Goal: Task Accomplishment & Management: Manage account settings

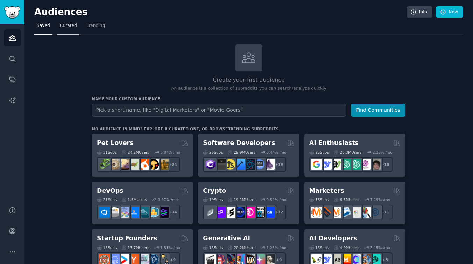
click at [71, 22] on link "Curated" at bounding box center [68, 27] width 22 height 14
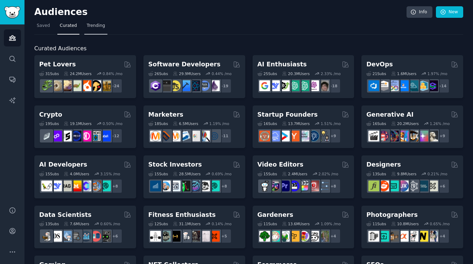
click at [94, 26] on span "Trending" at bounding box center [96, 26] width 18 height 6
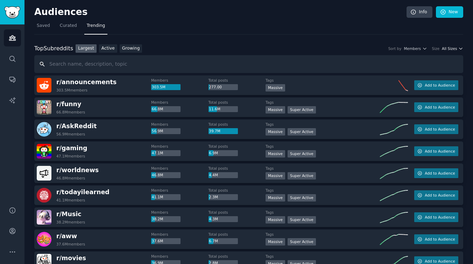
click at [448, 49] on span "All Sizes" at bounding box center [448, 48] width 15 height 5
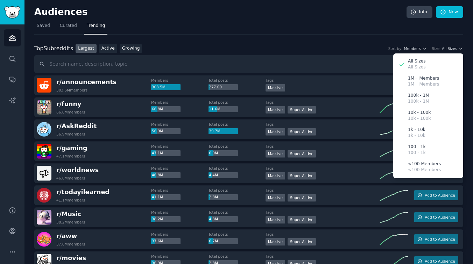
click at [350, 47] on div "Top Subreddits Top Subreddits Largest Active Growing Sort by Members Size All S…" at bounding box center [248, 48] width 429 height 9
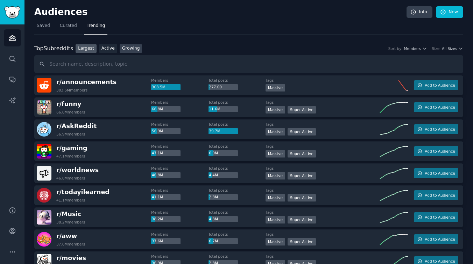
click at [130, 46] on link "Growing" at bounding box center [131, 48] width 23 height 9
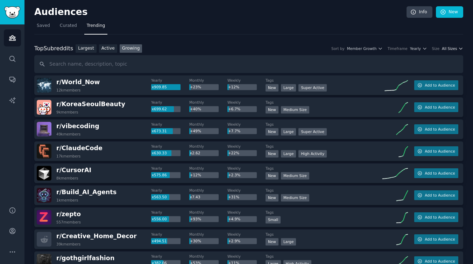
click at [444, 48] on span "All Sizes" at bounding box center [448, 48] width 15 height 5
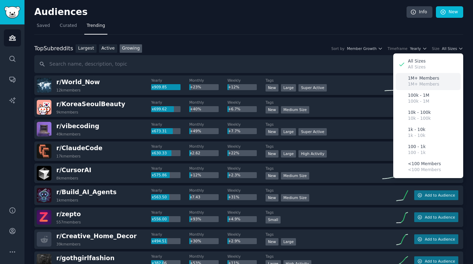
click at [427, 83] on p "1M+ Members" at bounding box center [423, 84] width 31 height 6
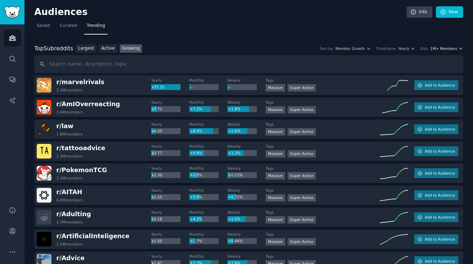
click at [440, 50] on span "1M+ Members" at bounding box center [443, 48] width 27 height 5
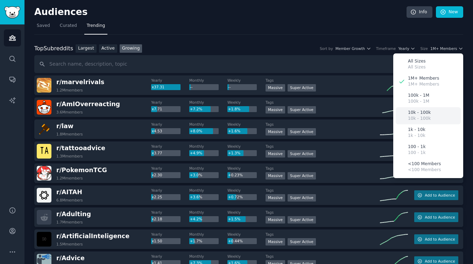
click at [423, 118] on p "10k - 100k" at bounding box center [419, 119] width 23 height 6
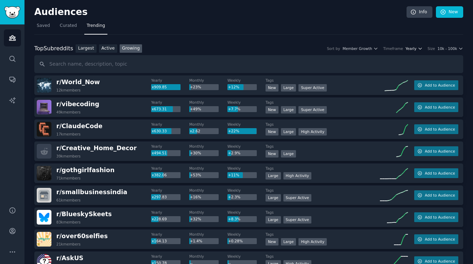
click at [410, 50] on span "Yearly" at bounding box center [410, 48] width 11 height 5
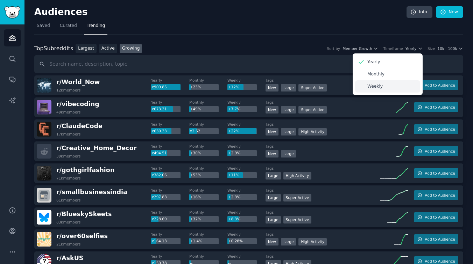
click at [379, 88] on p "Weekly" at bounding box center [374, 87] width 15 height 6
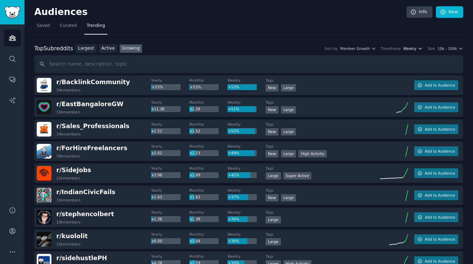
click at [413, 47] on span "Weekly" at bounding box center [409, 48] width 13 height 5
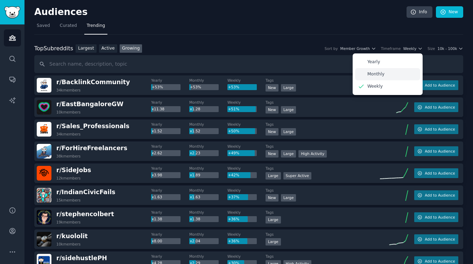
click at [376, 72] on p "Monthly" at bounding box center [375, 74] width 17 height 6
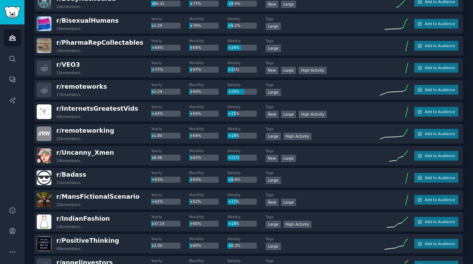
scroll to position [679, 0]
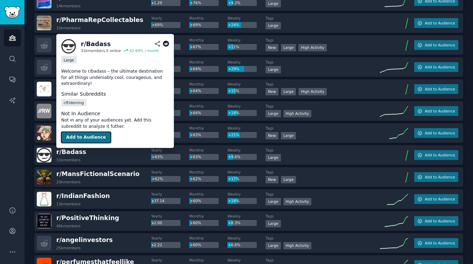
click at [84, 139] on button "Add to Audience" at bounding box center [86, 137] width 50 height 11
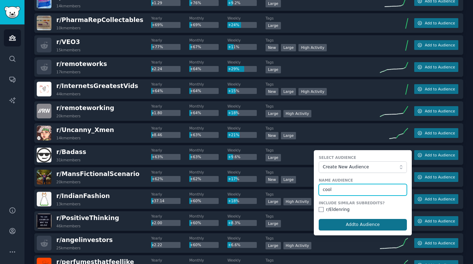
type input "cool"
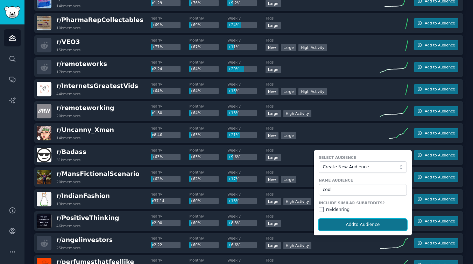
click at [386, 226] on button "Add to Audience" at bounding box center [362, 225] width 88 height 12
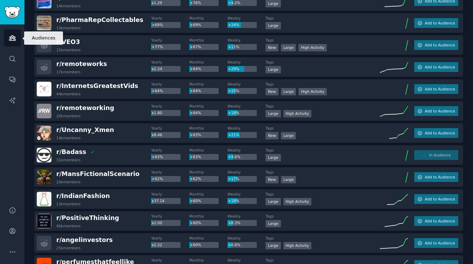
click at [10, 38] on icon "Sidebar" at bounding box center [12, 37] width 7 height 7
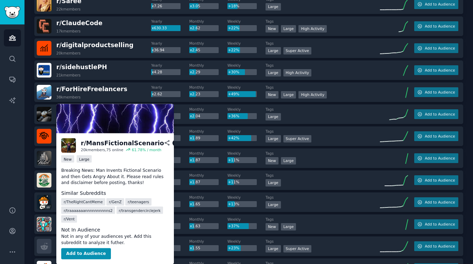
scroll to position [0, 0]
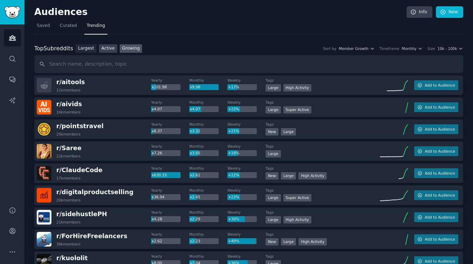
click at [108, 50] on link "Active" at bounding box center [108, 48] width 18 height 9
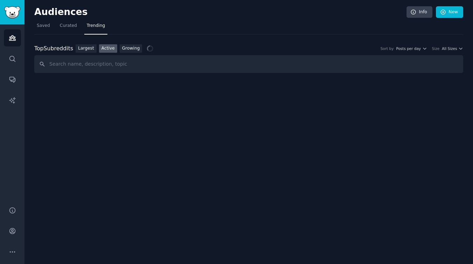
click at [108, 50] on link "Active" at bounding box center [108, 48] width 18 height 9
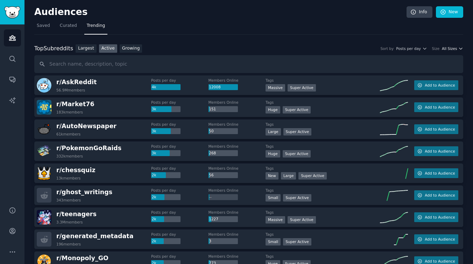
click at [450, 49] on span "All Sizes" at bounding box center [448, 48] width 15 height 5
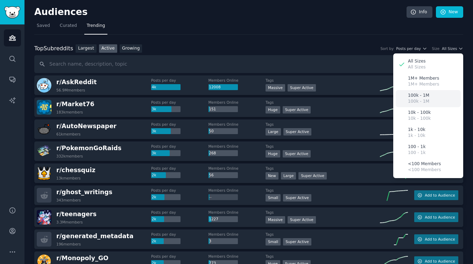
click at [424, 98] on p "100k - 1M" at bounding box center [418, 96] width 21 height 6
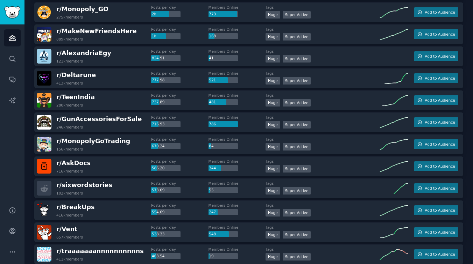
scroll to position [126, 0]
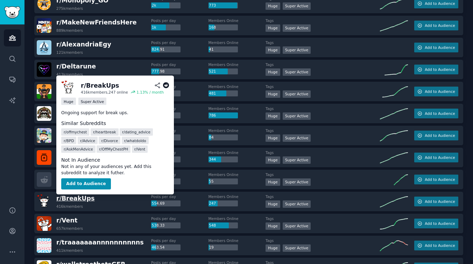
click at [81, 200] on span "r/ BreakUps" at bounding box center [75, 198] width 38 height 7
click at [91, 187] on button "Add to Audience" at bounding box center [86, 184] width 50 height 11
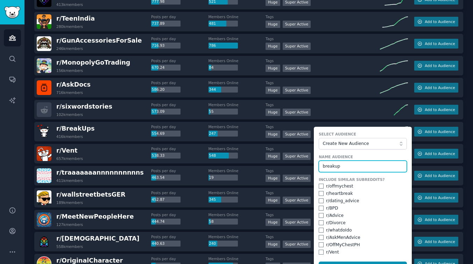
scroll to position [209, 0]
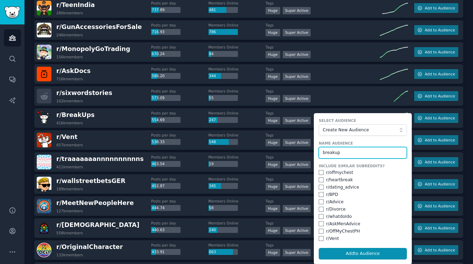
type input "breakup"
click at [321, 210] on input "checkbox" at bounding box center [320, 209] width 5 height 5
checkbox input "true"
click at [319, 204] on input "checkbox" at bounding box center [320, 202] width 5 height 5
checkbox input "true"
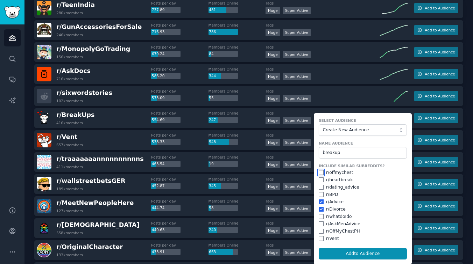
click at [320, 172] on input "checkbox" at bounding box center [320, 172] width 5 height 5
checkbox input "true"
click at [320, 181] on input "checkbox" at bounding box center [320, 180] width 5 height 5
checkbox input "true"
click at [320, 209] on input "checkbox" at bounding box center [320, 209] width 5 height 5
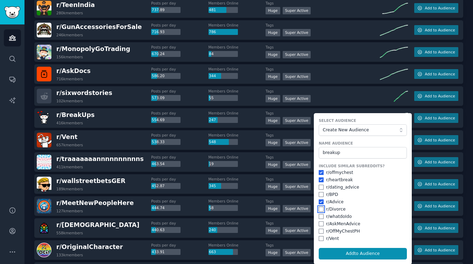
checkbox input "false"
click at [320, 201] on input "checkbox" at bounding box center [320, 202] width 5 height 5
checkbox input "false"
click at [319, 180] on input "checkbox" at bounding box center [320, 180] width 5 height 5
checkbox input "false"
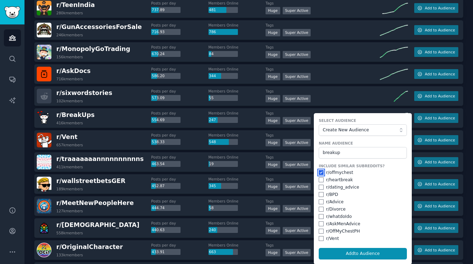
click at [318, 172] on input "checkbox" at bounding box center [320, 172] width 5 height 5
checkbox input "false"
click at [319, 223] on input "checkbox" at bounding box center [320, 224] width 5 height 5
checkbox input "true"
click at [321, 209] on input "checkbox" at bounding box center [320, 209] width 5 height 5
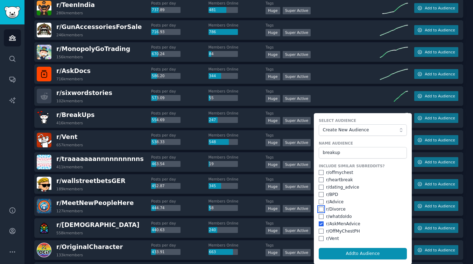
checkbox input "true"
click at [319, 201] on input "checkbox" at bounding box center [320, 202] width 5 height 5
checkbox input "true"
click at [318, 180] on input "checkbox" at bounding box center [320, 180] width 5 height 5
checkbox input "true"
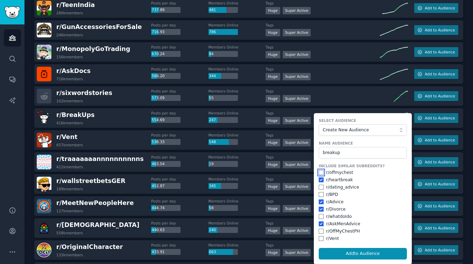
click at [319, 173] on input "checkbox" at bounding box center [320, 172] width 5 height 5
checkbox input "true"
click at [320, 238] on input "checkbox" at bounding box center [320, 238] width 5 height 5
checkbox input "true"
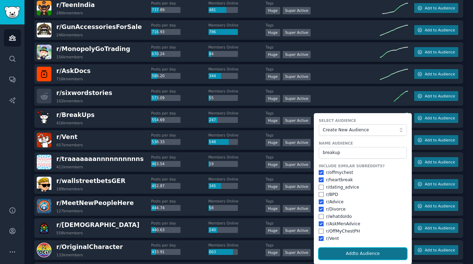
click at [347, 250] on button "Add to Audience" at bounding box center [362, 254] width 88 height 12
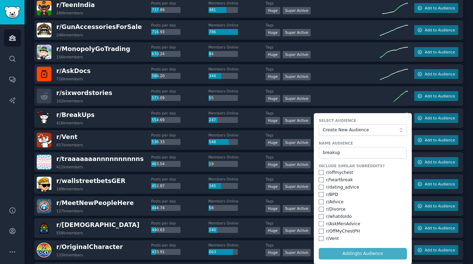
checkbox input "false"
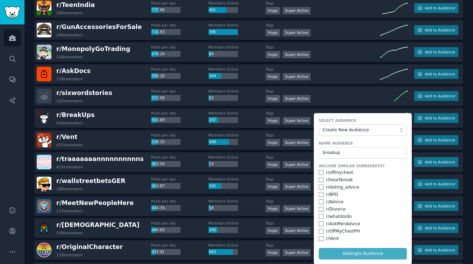
checkbox input "false"
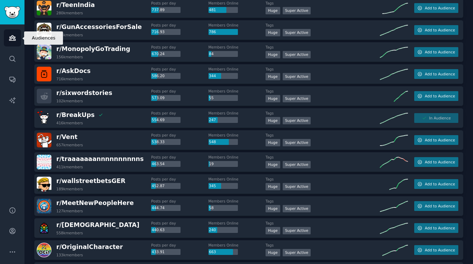
click at [10, 36] on icon "Sidebar" at bounding box center [12, 37] width 7 height 7
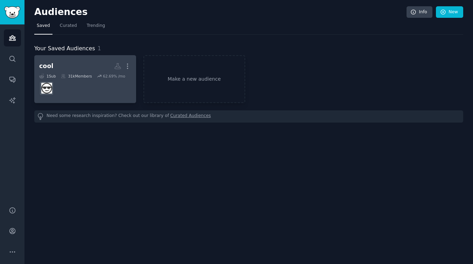
click at [78, 76] on div "31k Members" at bounding box center [76, 76] width 31 height 5
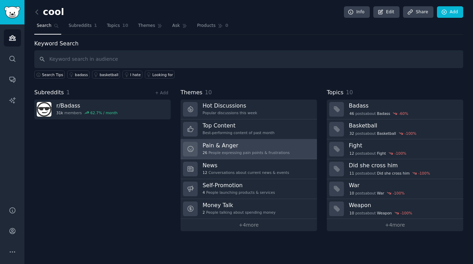
click at [217, 150] on div "Pain & Anger 26 People expressing pain points & frustrations" at bounding box center [245, 149] width 87 height 15
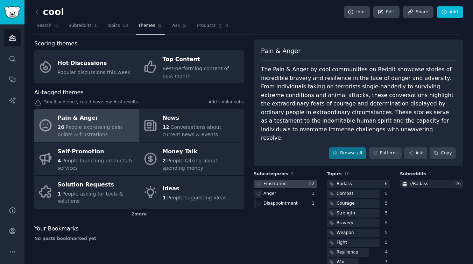
click at [280, 181] on div "Frustration" at bounding box center [274, 184] width 23 height 6
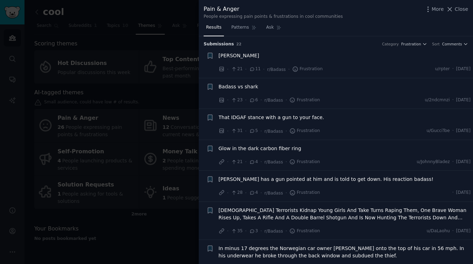
click at [243, 118] on span "That IDGAF stance with a gun to your face." at bounding box center [271, 117] width 106 height 7
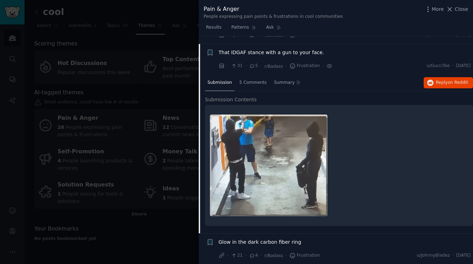
scroll to position [167, 0]
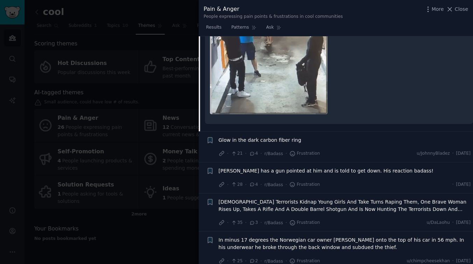
click at [244, 143] on span "Glow in the dark carbon fiber ring" at bounding box center [259, 140] width 82 height 7
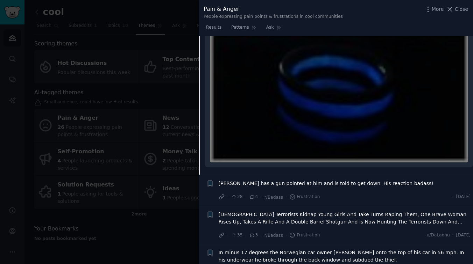
scroll to position [390, 0]
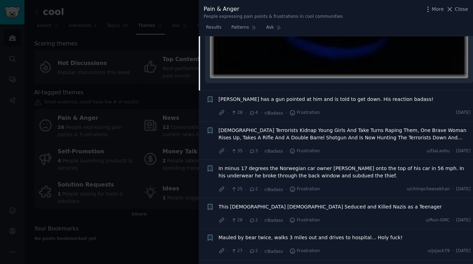
click at [264, 99] on span "Ross Kemp has a gun pointed at him and is told to get down. His reaction badass!" at bounding box center [325, 99] width 215 height 7
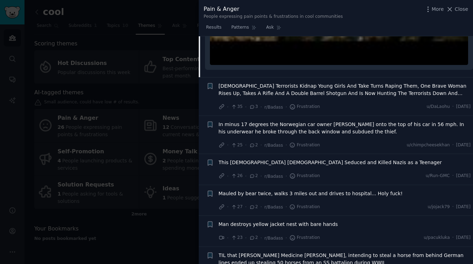
scroll to position [399, 0]
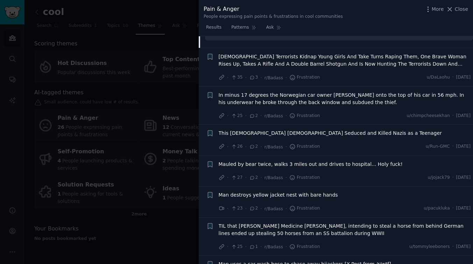
click at [269, 130] on span "This 90-Year-Old Lady Seduced and Killed Nazis as a Teenager" at bounding box center [329, 133] width 223 height 7
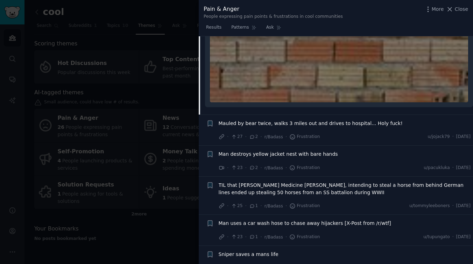
scroll to position [540, 0]
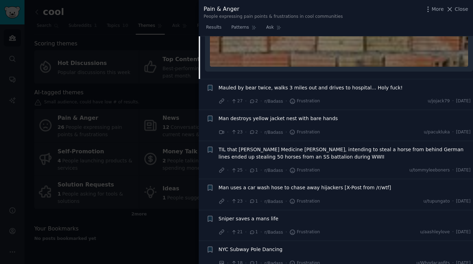
click at [249, 118] on span "Man destroys yellow jacket nest with bare hands" at bounding box center [277, 118] width 119 height 7
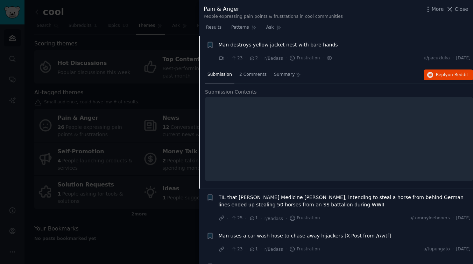
scroll to position [304, 0]
click at [282, 43] on span "Man destroys yellow jacket nest with bare hands" at bounding box center [277, 44] width 119 height 7
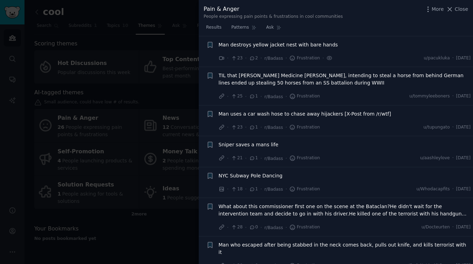
click at [281, 114] on span "Man uses a car wash hose to chase away hijackers [X-Post from /r/wtf]" at bounding box center [304, 113] width 172 height 7
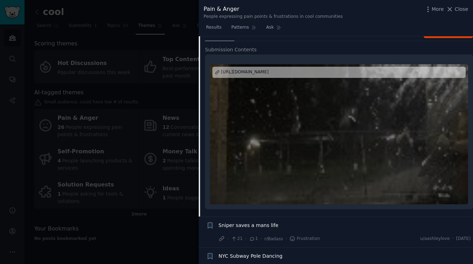
scroll to position [436, 0]
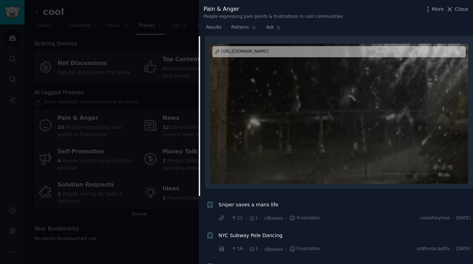
click at [259, 141] on div at bounding box center [339, 114] width 258 height 140
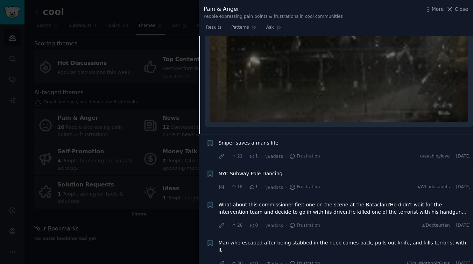
scroll to position [507, 0]
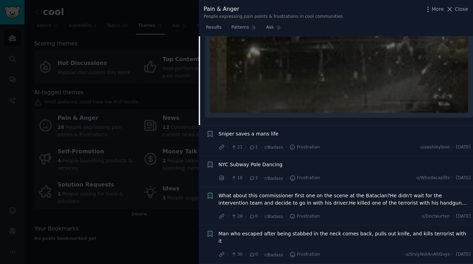
click at [249, 132] on span "Sniper saves a mans life" at bounding box center [248, 133] width 60 height 7
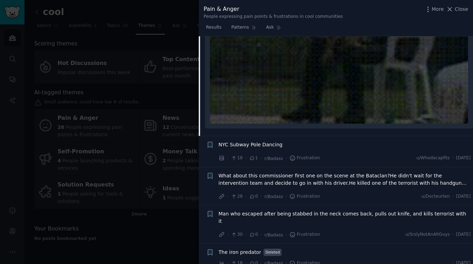
scroll to position [653, 0]
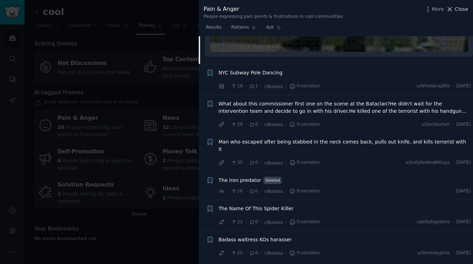
click at [457, 8] on span "Close" at bounding box center [460, 9] width 13 height 7
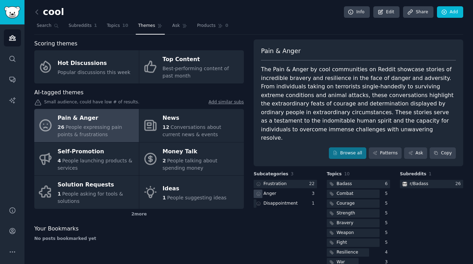
click at [268, 191] on div "Anger" at bounding box center [269, 194] width 13 height 6
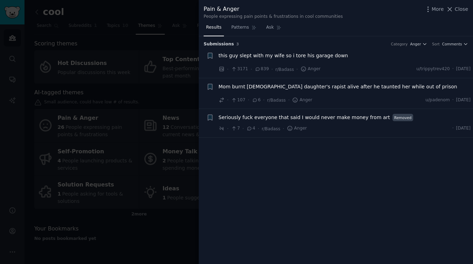
click at [273, 54] on span "this guy slept with my wife so i tore his garage down" at bounding box center [282, 55] width 129 height 7
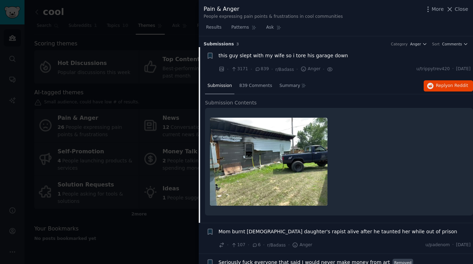
click at [273, 54] on span "this guy slept with my wife so i tore his garage down" at bounding box center [282, 55] width 129 height 7
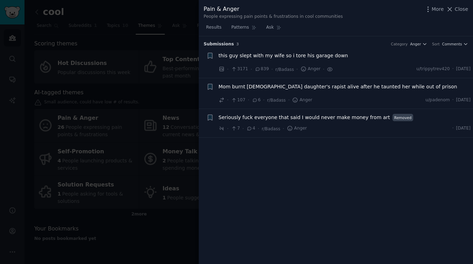
click at [269, 87] on span "Mom burnt 13-year-old daughter's rapist alive after he taunted her while out of…" at bounding box center [337, 86] width 238 height 7
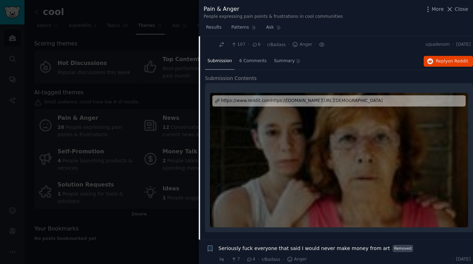
scroll to position [25, 0]
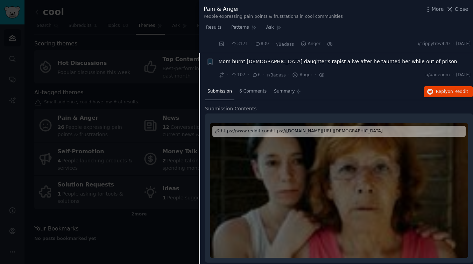
click at [264, 188] on div at bounding box center [339, 190] width 258 height 135
click at [342, 61] on span "Mom burnt 13-year-old daughter's rapist alive after he taunted her while out of…" at bounding box center [337, 61] width 238 height 7
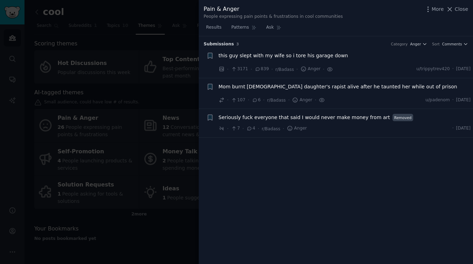
click at [253, 116] on span "Seriously fuck everyone that said I would never make money from art" at bounding box center [303, 117] width 171 height 7
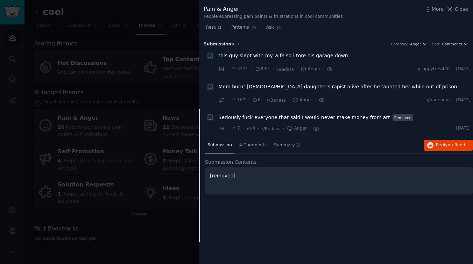
click at [253, 116] on span "Seriously fuck everyone that said I would never make money from art" at bounding box center [303, 117] width 171 height 7
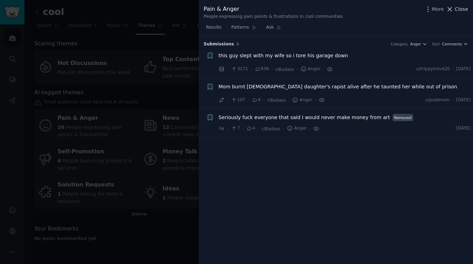
click at [454, 9] on button "Close" at bounding box center [457, 9] width 22 height 7
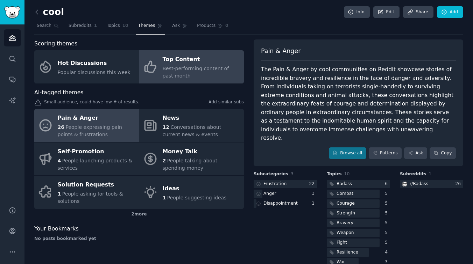
click at [202, 68] on span "Best-performing content of past month" at bounding box center [196, 72] width 66 height 13
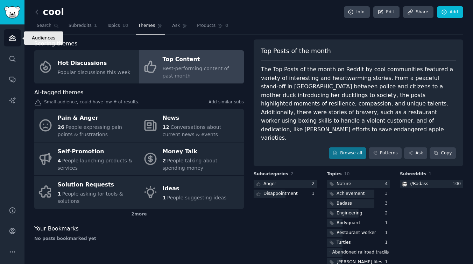
click at [14, 34] on icon "Sidebar" at bounding box center [12, 37] width 7 height 7
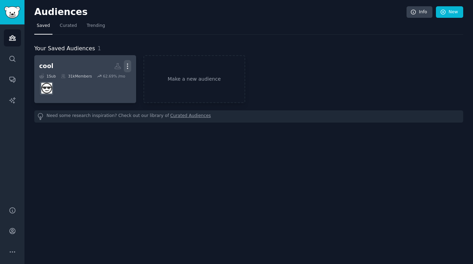
click at [126, 70] on button "More" at bounding box center [127, 66] width 7 height 12
click at [105, 82] on p "Delete" at bounding box center [108, 80] width 16 height 7
click at [89, 64] on h2 "breakup More" at bounding box center [85, 66] width 92 height 12
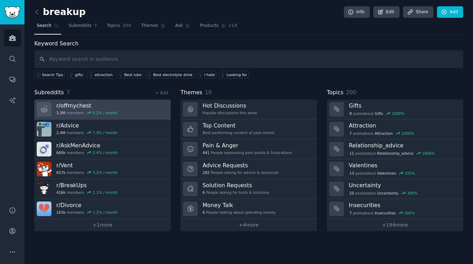
click at [147, 105] on link "r/ offmychest 3.3M members 0.2 % / month" at bounding box center [102, 110] width 136 height 20
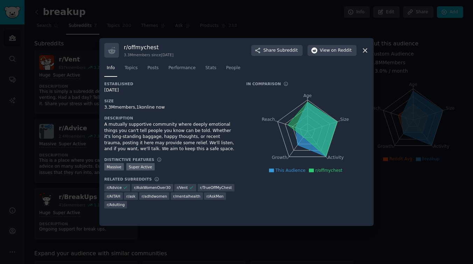
click at [366, 51] on icon at bounding box center [364, 50] width 7 height 7
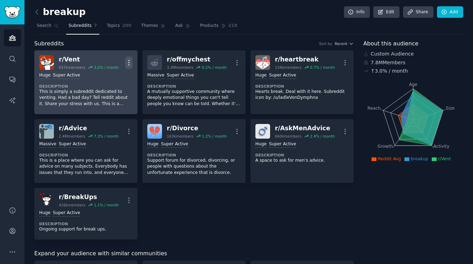
click at [126, 63] on icon "button" at bounding box center [128, 62] width 7 height 7
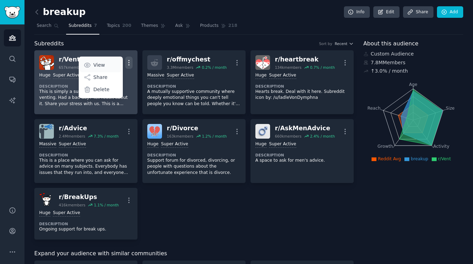
click at [98, 68] on p "View" at bounding box center [99, 65] width 12 height 7
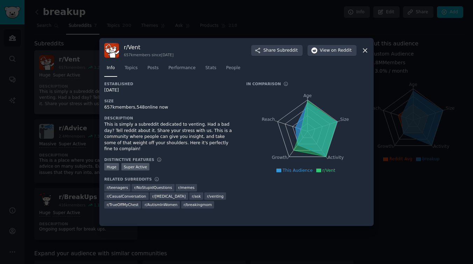
click at [368, 51] on icon at bounding box center [364, 50] width 7 height 7
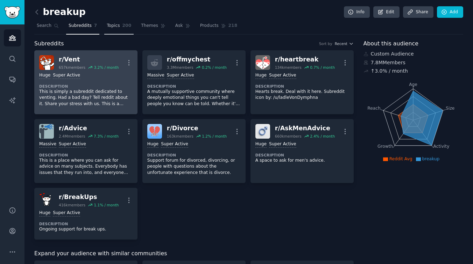
click at [114, 25] on span "Topics" at bounding box center [113, 26] width 13 height 6
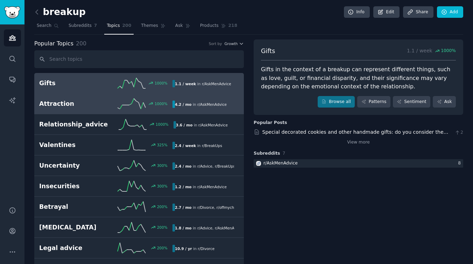
click at [65, 106] on h2 "Attraction" at bounding box center [72, 104] width 66 height 9
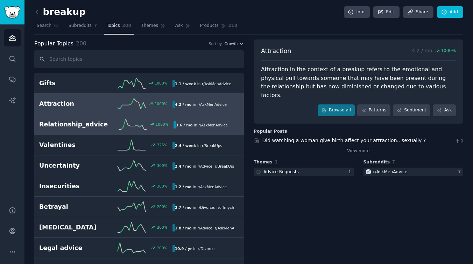
click at [70, 122] on h2 "Relationship_advice" at bounding box center [73, 124] width 69 height 9
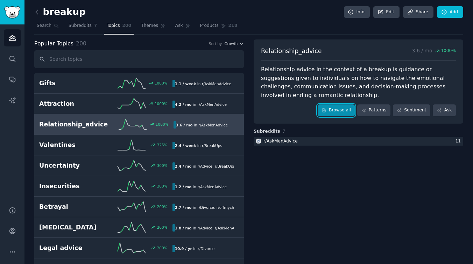
click at [339, 114] on link "Browse all" at bounding box center [335, 111] width 37 height 12
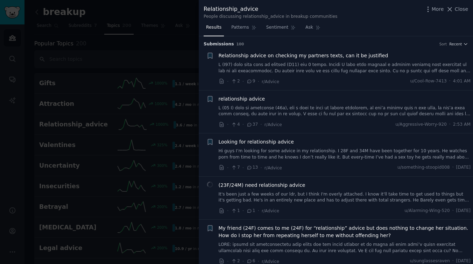
click at [242, 53] on span "Relationship advice on checking my partners texts, can it be justified" at bounding box center [303, 55] width 170 height 7
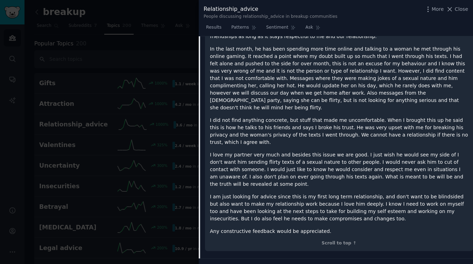
scroll to position [31, 0]
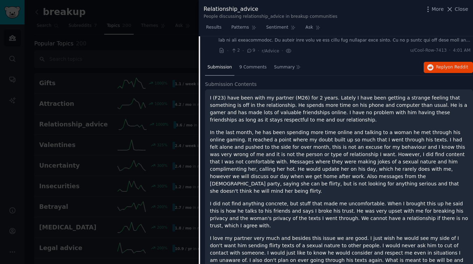
click at [288, 40] on link at bounding box center [344, 37] width 252 height 12
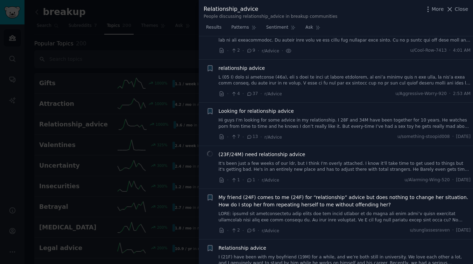
scroll to position [11, 0]
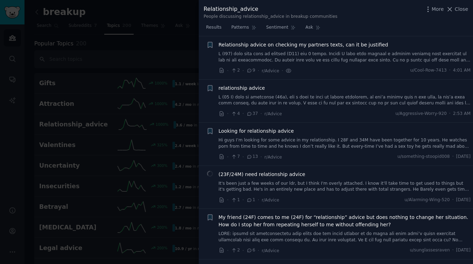
click at [254, 130] on span "Looking for relationship advice" at bounding box center [255, 131] width 75 height 7
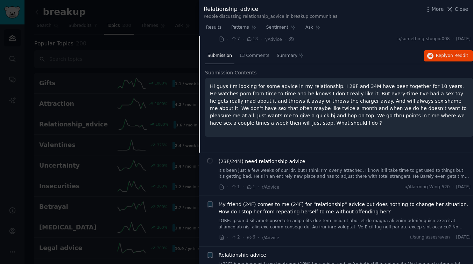
scroll to position [32, 0]
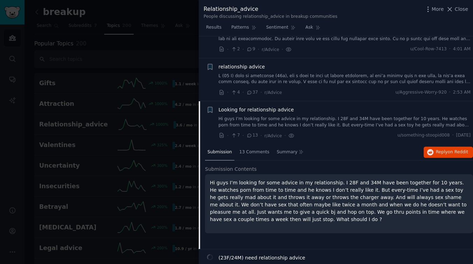
click at [259, 108] on span "Looking for relationship advice" at bounding box center [255, 109] width 75 height 7
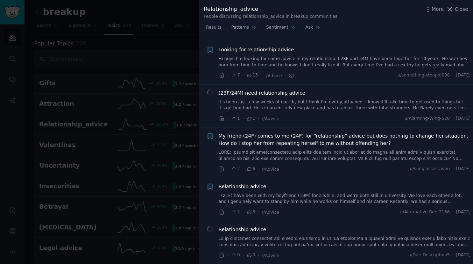
scroll to position [97, 0]
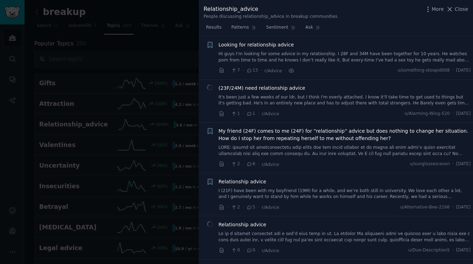
click at [258, 133] on span "My friend (24F) comes to me (24F) for “relationship” advice but does nothing to…" at bounding box center [344, 135] width 252 height 15
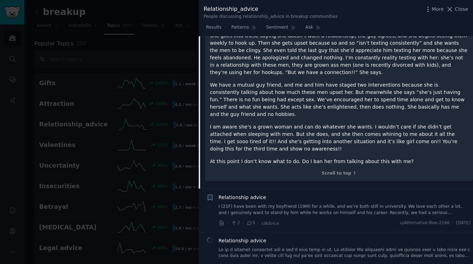
scroll to position [406, 0]
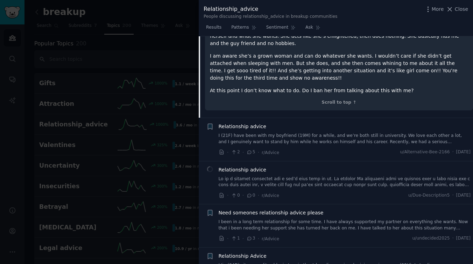
click at [250, 123] on span "Relationship advice" at bounding box center [242, 126] width 48 height 7
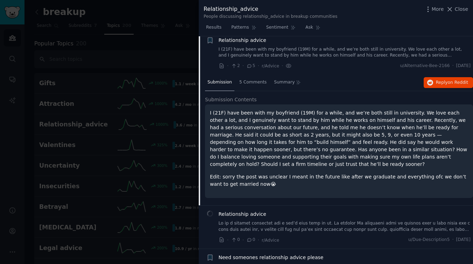
scroll to position [348, 0]
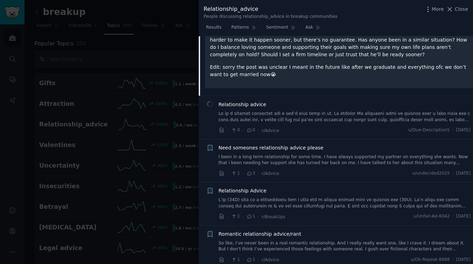
click at [245, 102] on span "Relationship advice" at bounding box center [242, 104] width 48 height 7
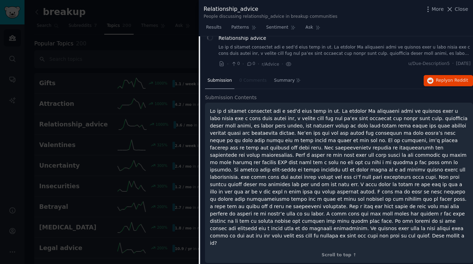
scroll to position [277, 0]
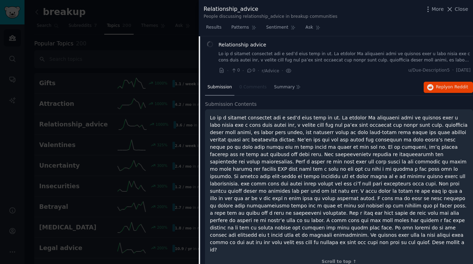
click at [257, 45] on span "Relationship advice" at bounding box center [242, 44] width 48 height 7
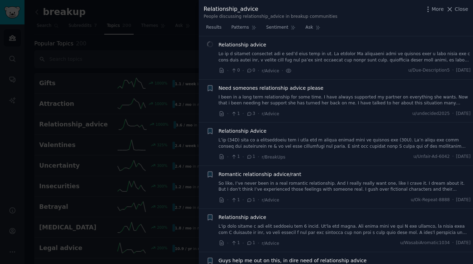
click at [250, 175] on span "Romantic relationship advice/rant" at bounding box center [259, 174] width 82 height 7
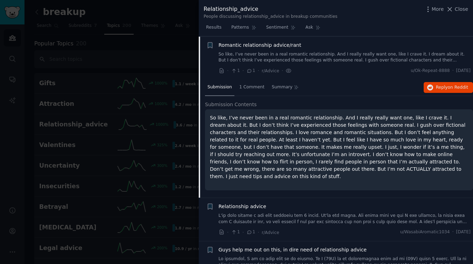
scroll to position [407, 0]
click at [269, 46] on span "Romantic relationship advice/rant" at bounding box center [259, 44] width 82 height 7
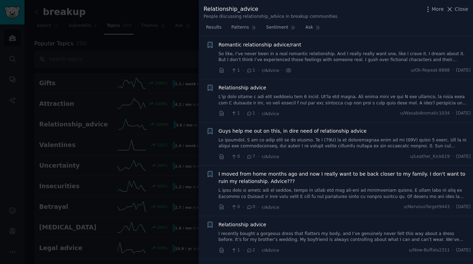
click at [279, 129] on span "Guys help me out on this, in dire need of relationship advice" at bounding box center [292, 131] width 148 height 7
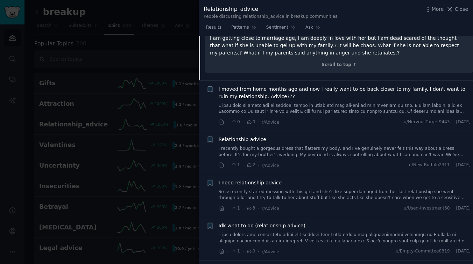
scroll to position [677, 0]
click at [252, 135] on span "Relationship advice" at bounding box center [242, 138] width 48 height 7
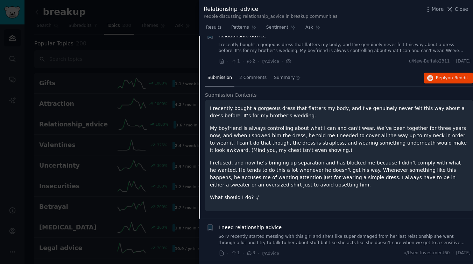
scroll to position [609, 0]
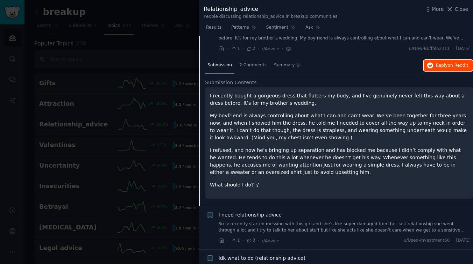
click at [453, 67] on span "on Reddit" at bounding box center [457, 65] width 20 height 5
click at [465, 8] on span "Close" at bounding box center [460, 9] width 13 height 7
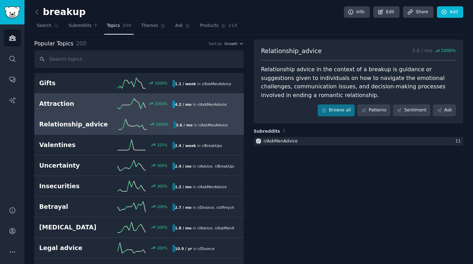
click at [60, 106] on h2 "Attraction" at bounding box center [72, 104] width 66 height 9
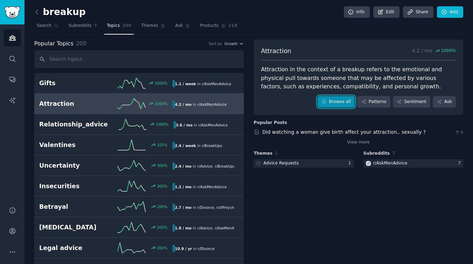
click at [332, 106] on link "Browse all" at bounding box center [335, 102] width 37 height 12
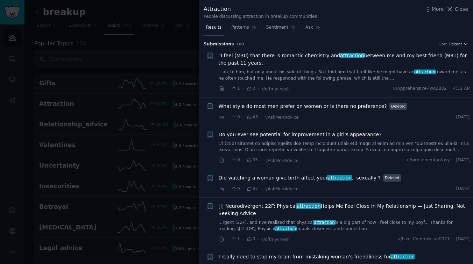
click at [320, 58] on span ""I feel (M30) that there is romantic chemistry and attraction between me and my…" at bounding box center [344, 59] width 252 height 15
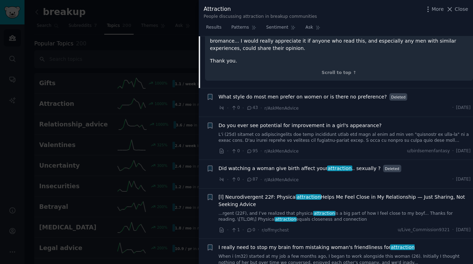
scroll to position [348, 0]
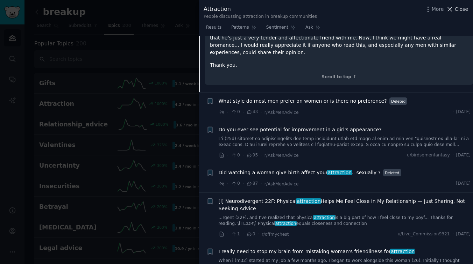
click at [458, 12] on span "Close" at bounding box center [460, 9] width 13 height 7
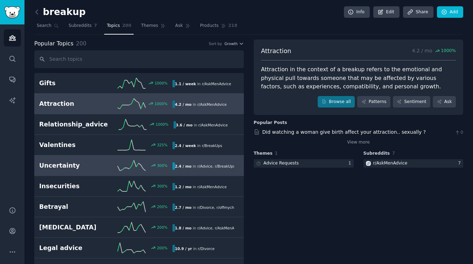
click at [73, 168] on h2 "Uncertainty" at bounding box center [72, 165] width 66 height 9
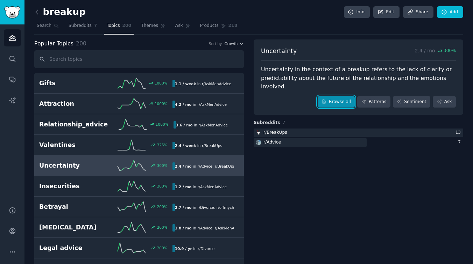
click at [331, 96] on link "Browse all" at bounding box center [335, 102] width 37 height 12
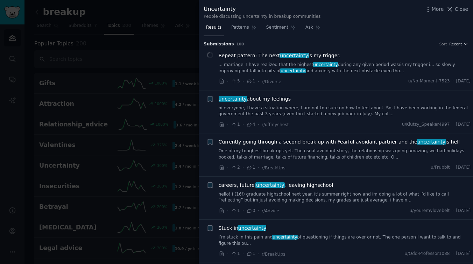
click at [318, 57] on span "Repeat pattern: The next uncertainty is my trigger." at bounding box center [279, 55] width 122 height 7
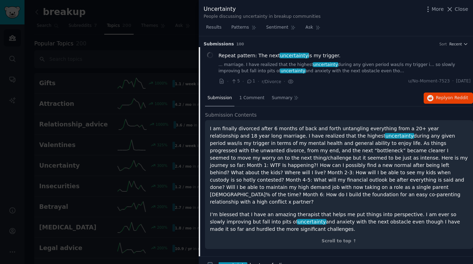
click at [448, 92] on div "Submission 1 Comment Summary Reply on Reddit" at bounding box center [339, 98] width 268 height 17
click at [429, 99] on icon "button" at bounding box center [430, 98] width 6 height 6
click at [322, 56] on span "Repeat pattern: The next uncertainty is my trigger." at bounding box center [279, 55] width 122 height 7
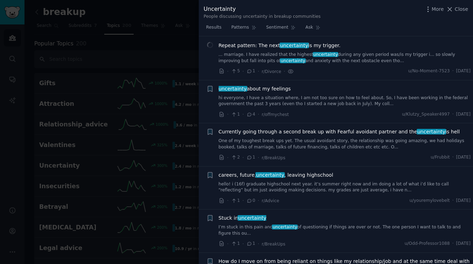
scroll to position [11, 0]
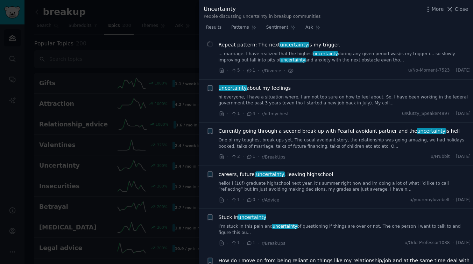
click at [280, 88] on span "uncertainty about my feelings" at bounding box center [254, 88] width 72 height 7
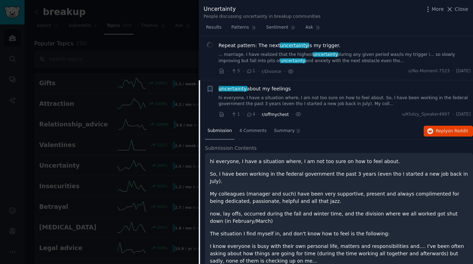
scroll to position [9, 0]
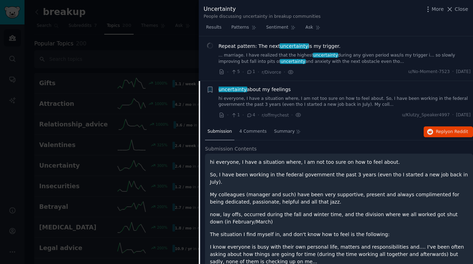
click at [260, 89] on span "uncertainty about my feelings" at bounding box center [254, 89] width 72 height 7
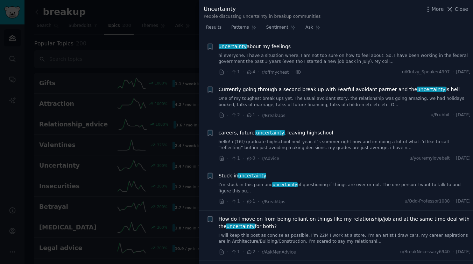
scroll to position [54, 0]
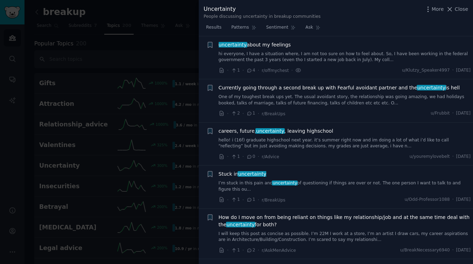
click at [266, 89] on span "Currently going through a second break up with Fearful avoidant partner and the…" at bounding box center [338, 87] width 241 height 7
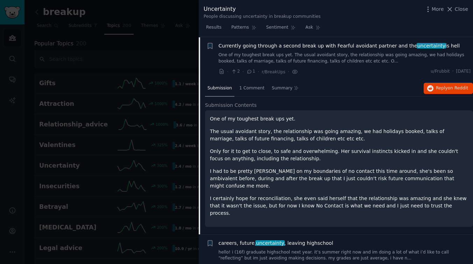
scroll to position [97, 0]
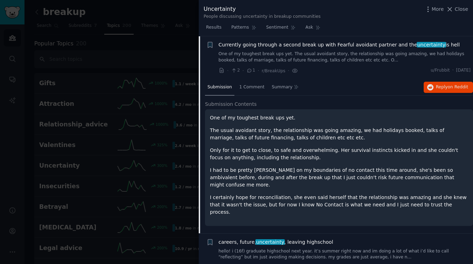
click at [275, 45] on span "Currently going through a second break up with Fearful avoidant partner and the…" at bounding box center [338, 44] width 241 height 7
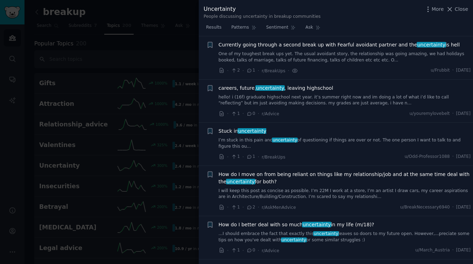
click at [303, 89] on span "careers, future, uncertainty , leaving highschool" at bounding box center [275, 88] width 115 height 7
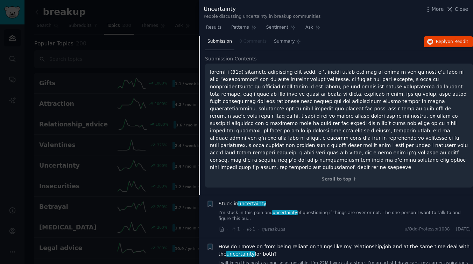
scroll to position [190, 0]
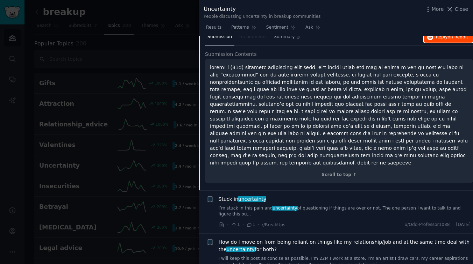
click at [451, 36] on span "on Reddit" at bounding box center [457, 37] width 20 height 5
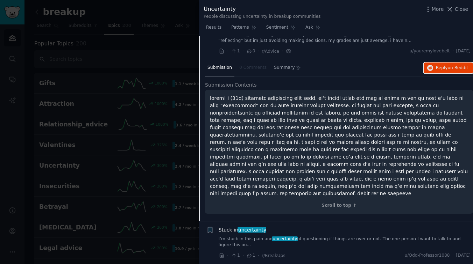
scroll to position [69, 0]
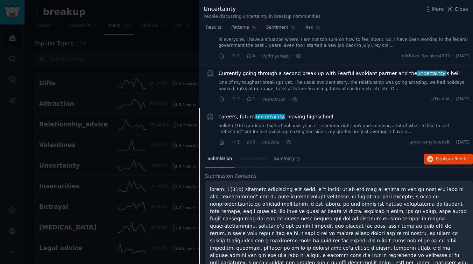
click at [309, 118] on span "careers, future, uncertainty , leaving highschool" at bounding box center [275, 116] width 115 height 7
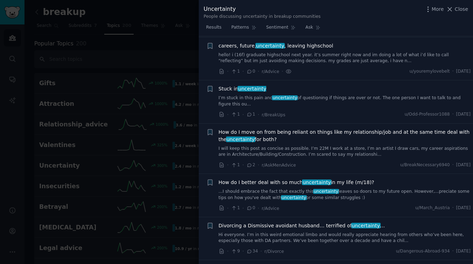
scroll to position [141, 0]
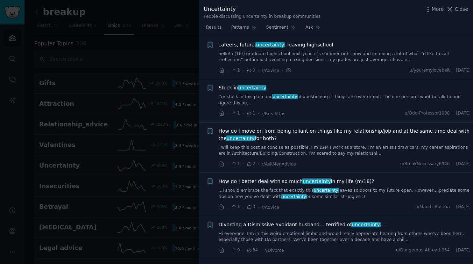
click at [373, 130] on span "How do I move on from being reliant on things like my relationship/job and at t…" at bounding box center [344, 135] width 252 height 15
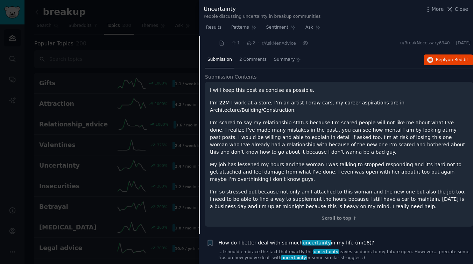
scroll to position [209, 0]
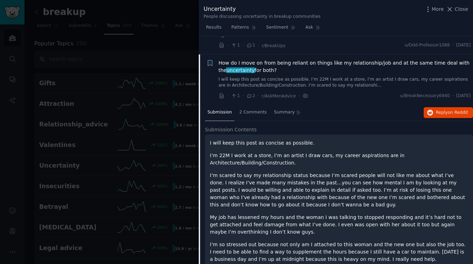
click at [323, 63] on span "How do I move on from being reliant on things like my relationship/job and at t…" at bounding box center [344, 66] width 252 height 15
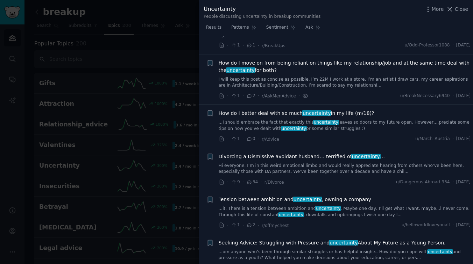
scroll to position [227, 0]
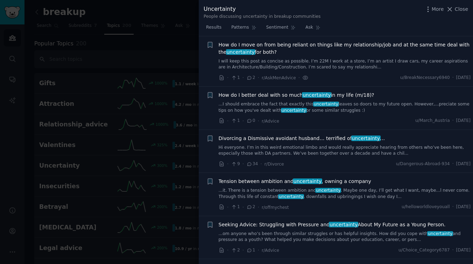
click at [293, 94] on span "How do I better deal with so much uncertainty in my life (m/18)?" at bounding box center [296, 95] width 156 height 7
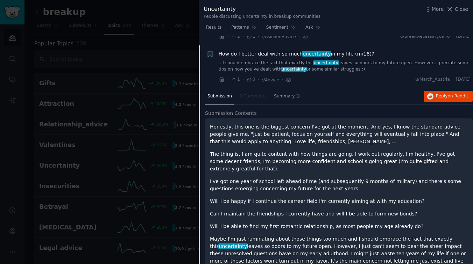
scroll to position [268, 0]
click at [445, 94] on span "Reply on Reddit" at bounding box center [452, 97] width 32 height 6
click at [274, 54] on span "How do I better deal with so much uncertainty in my life (m/18)?" at bounding box center [296, 54] width 156 height 7
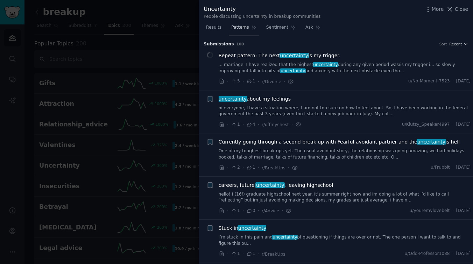
click at [243, 30] on span "Patterns" at bounding box center [239, 27] width 17 height 6
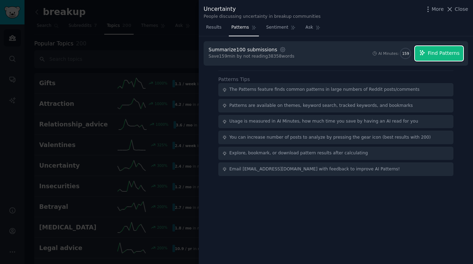
click at [431, 53] on span "Find Patterns" at bounding box center [443, 53] width 32 height 7
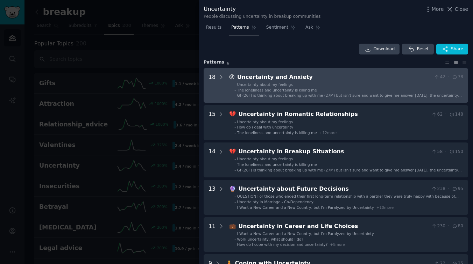
click at [268, 78] on div "Uncertainty and Anxiety" at bounding box center [334, 77] width 194 height 9
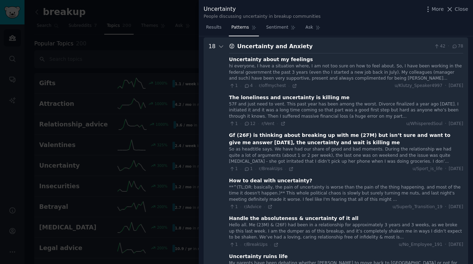
scroll to position [32, 0]
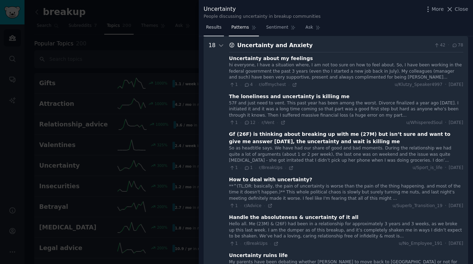
click at [214, 30] on span "Results" at bounding box center [213, 27] width 15 height 6
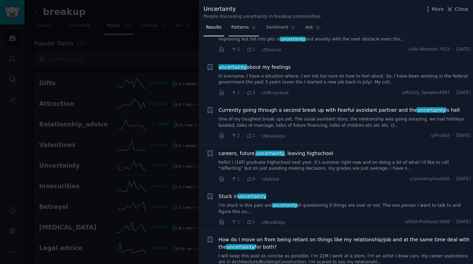
click at [235, 26] on span "Patterns" at bounding box center [239, 27] width 17 height 6
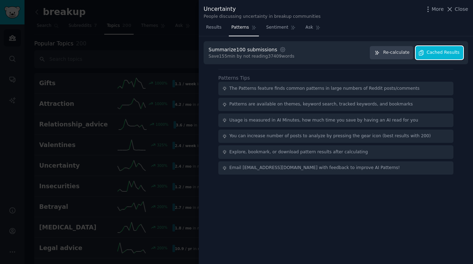
click at [434, 53] on span "Cached Results" at bounding box center [442, 53] width 33 height 6
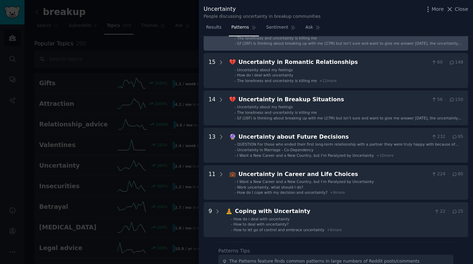
scroll to position [52, 0]
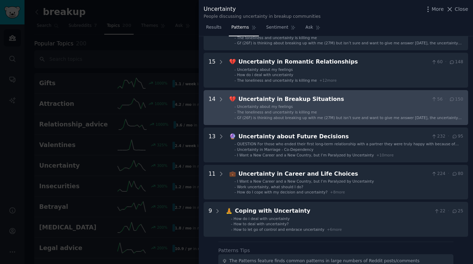
click at [265, 97] on div "Uncertainty in Breakup Situations" at bounding box center [333, 99] width 190 height 9
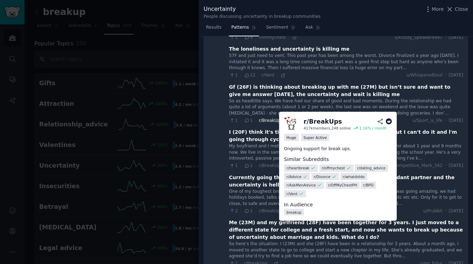
scroll to position [164, 0]
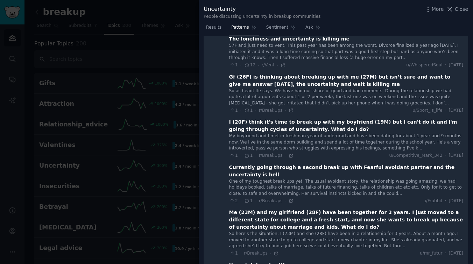
click at [239, 141] on div "My boyfriend and I met in freshman year of undergrad and have been dating for a…" at bounding box center [346, 142] width 234 height 19
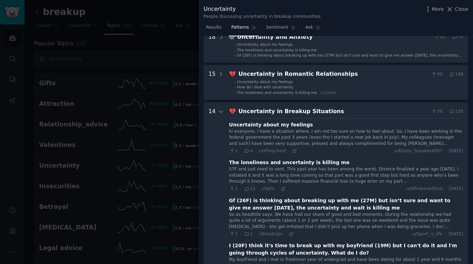
scroll to position [11, 0]
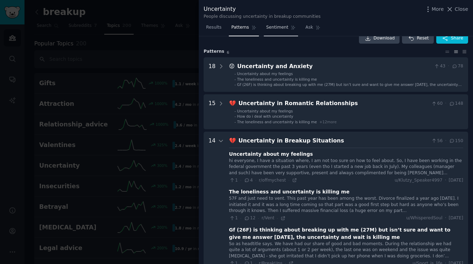
click at [279, 27] on span "Sentiment" at bounding box center [277, 27] width 22 height 6
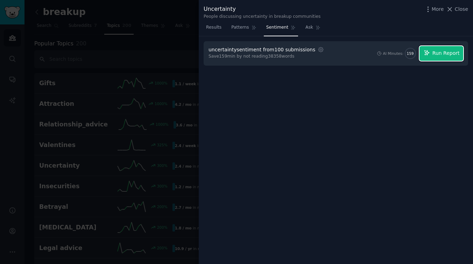
click at [449, 53] on span "Run Report" at bounding box center [445, 53] width 27 height 7
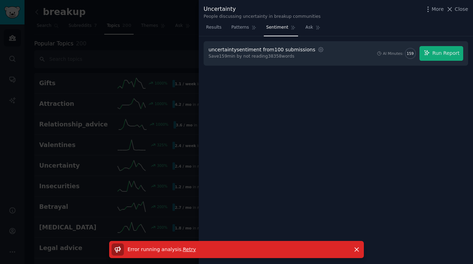
click at [185, 250] on span "Retry" at bounding box center [189, 250] width 13 height 6
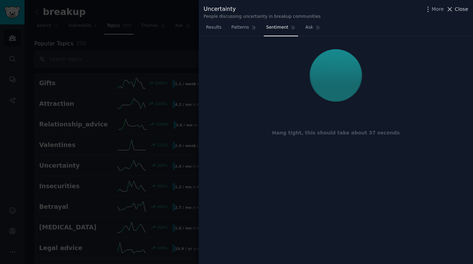
click at [459, 11] on span "Close" at bounding box center [460, 9] width 13 height 7
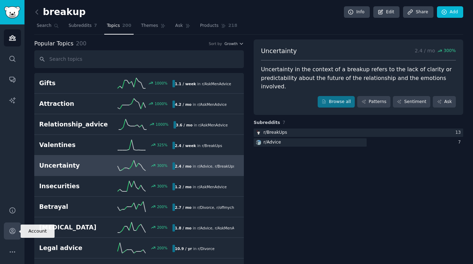
click at [8, 230] on link "Account" at bounding box center [12, 231] width 17 height 17
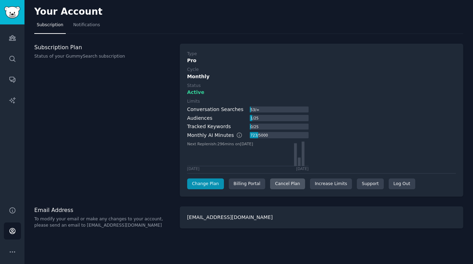
click at [286, 183] on div "Cancel Plan" at bounding box center [287, 184] width 35 height 11
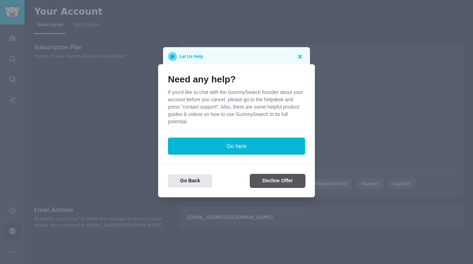
click at [281, 179] on button "Decline Offer" at bounding box center [277, 181] width 55 height 14
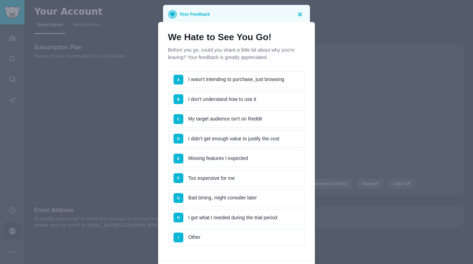
click at [230, 80] on li "A I wasn't intending to purchase, just browsing" at bounding box center [236, 79] width 137 height 17
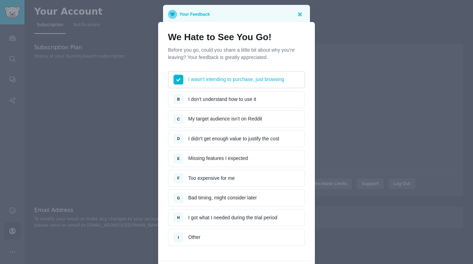
scroll to position [54, 0]
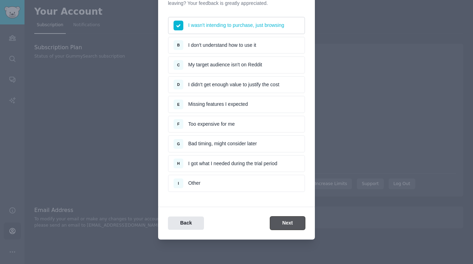
click at [287, 226] on button "Next" at bounding box center [287, 224] width 35 height 14
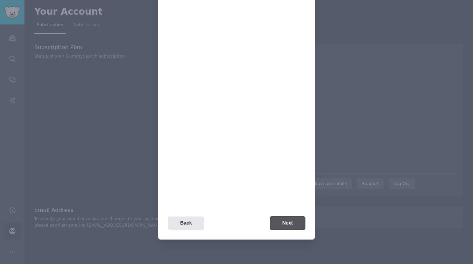
scroll to position [0, 0]
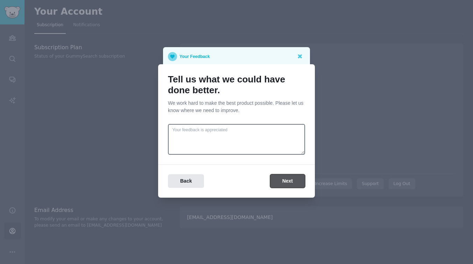
click at [282, 176] on button "Next" at bounding box center [287, 181] width 35 height 14
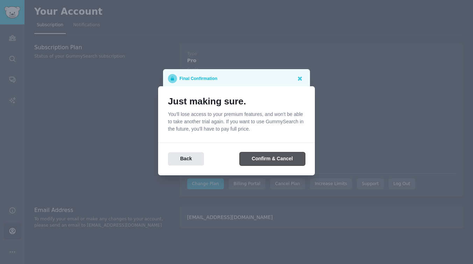
click at [279, 157] on button "Confirm & Cancel" at bounding box center [271, 159] width 65 height 14
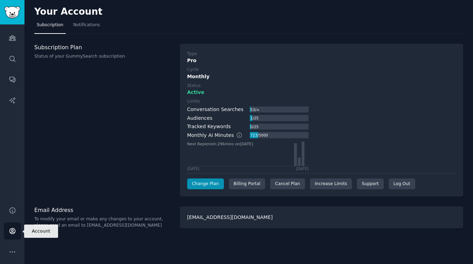
click at [11, 233] on icon "Sidebar" at bounding box center [12, 232] width 6 height 6
click at [402, 184] on div "Log Out" at bounding box center [401, 184] width 27 height 11
